Goal: Transaction & Acquisition: Purchase product/service

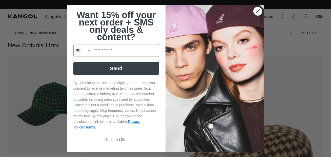
scroll to position [0, 104]
click at [179, 109] on img "POPUP Form" at bounding box center [214, 79] width 99 height 148
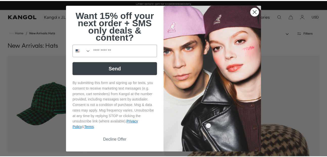
scroll to position [0, 0]
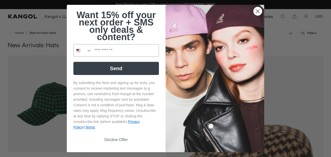
click at [253, 12] on circle "Close dialog" at bounding box center [257, 11] width 8 height 8
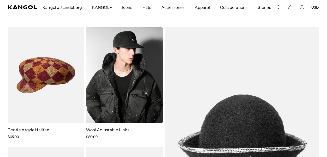
scroll to position [1062, 0]
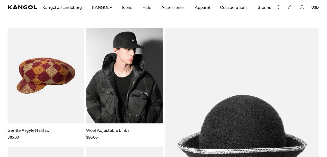
click at [113, 78] on img at bounding box center [124, 76] width 76 height 96
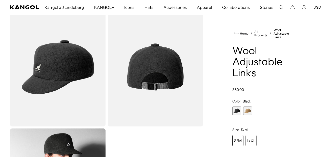
scroll to position [0, 104]
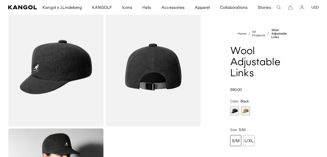
click at [237, 139] on div "S/M" at bounding box center [235, 140] width 11 height 11
click at [73, 69] on img "Gallery Viewer" at bounding box center [55, 67] width 95 height 119
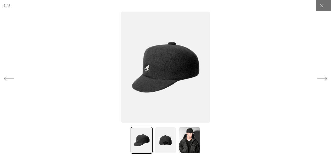
click at [167, 141] on img at bounding box center [165, 140] width 22 height 27
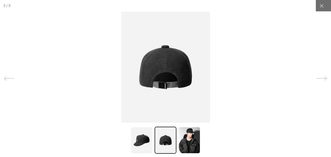
scroll to position [0, 104]
click at [183, 138] on img at bounding box center [189, 140] width 22 height 27
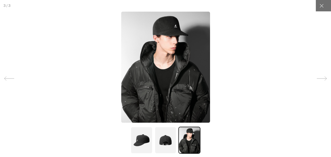
click at [142, 138] on img at bounding box center [141, 140] width 22 height 27
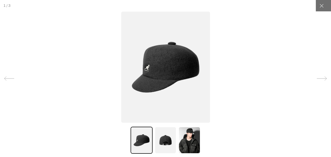
scroll to position [0, 0]
click at [184, 144] on img at bounding box center [189, 140] width 22 height 27
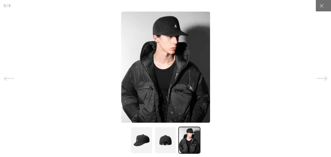
scroll to position [0, 104]
